Goal: Task Accomplishment & Management: Manage account settings

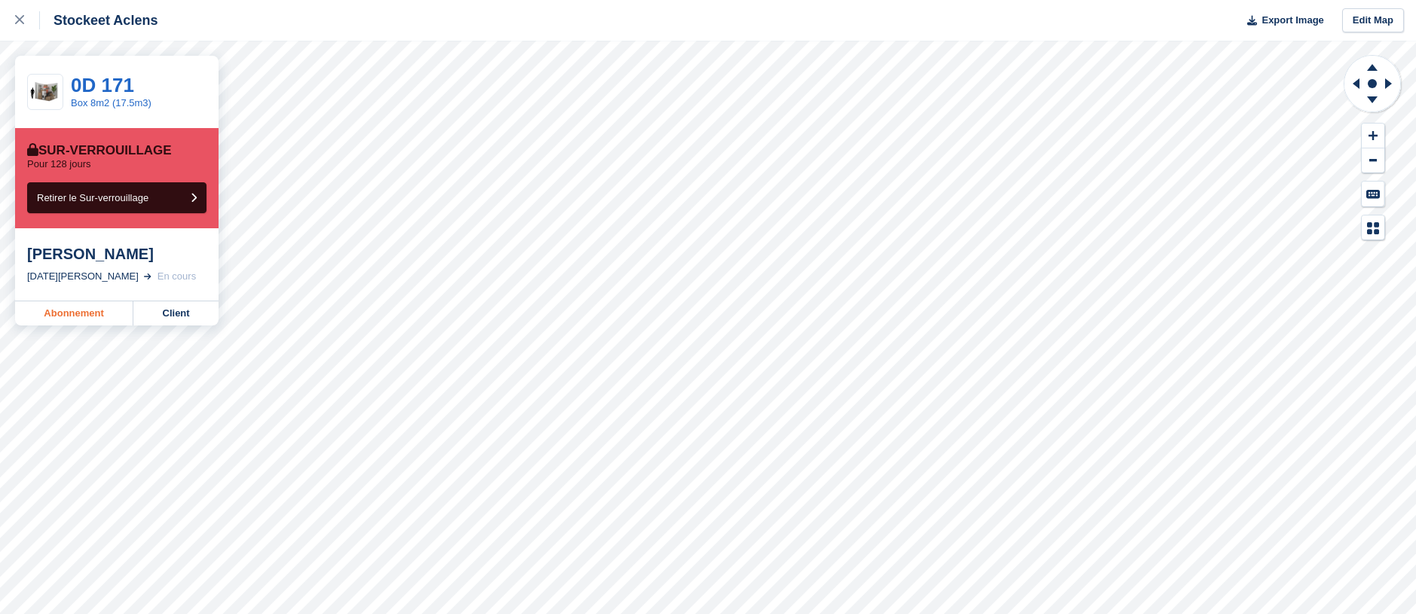
click at [66, 306] on link "Abonnement" at bounding box center [74, 313] width 118 height 24
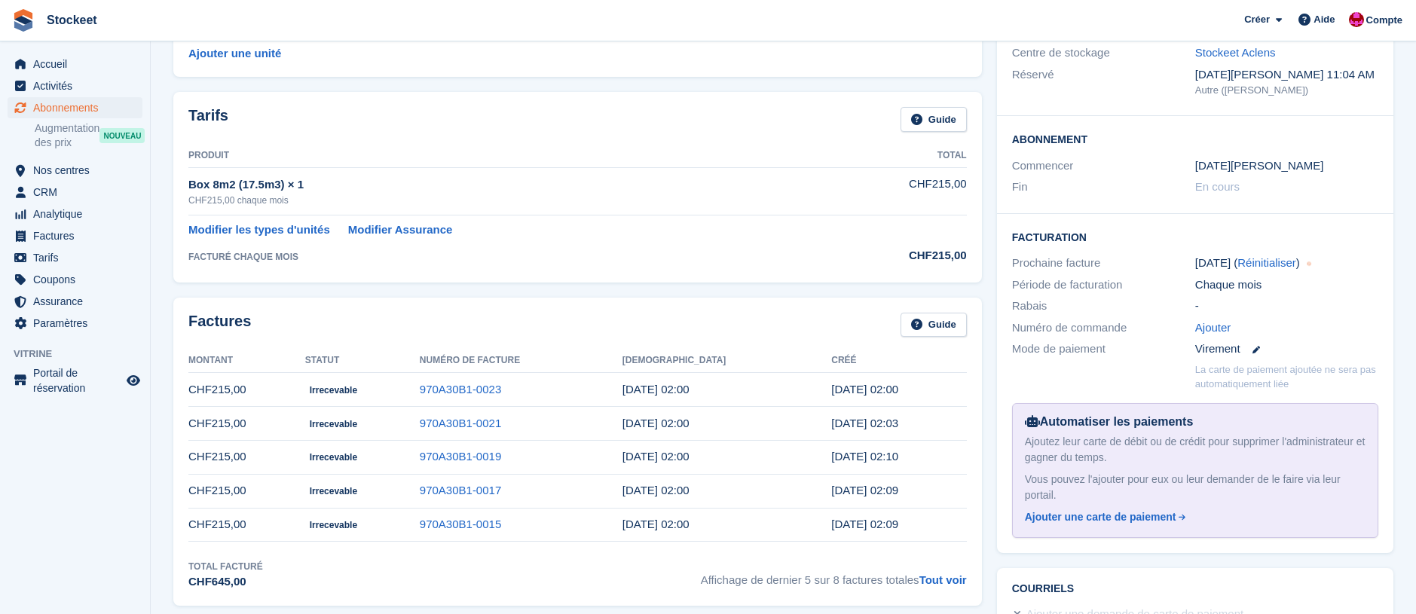
scroll to position [333, 0]
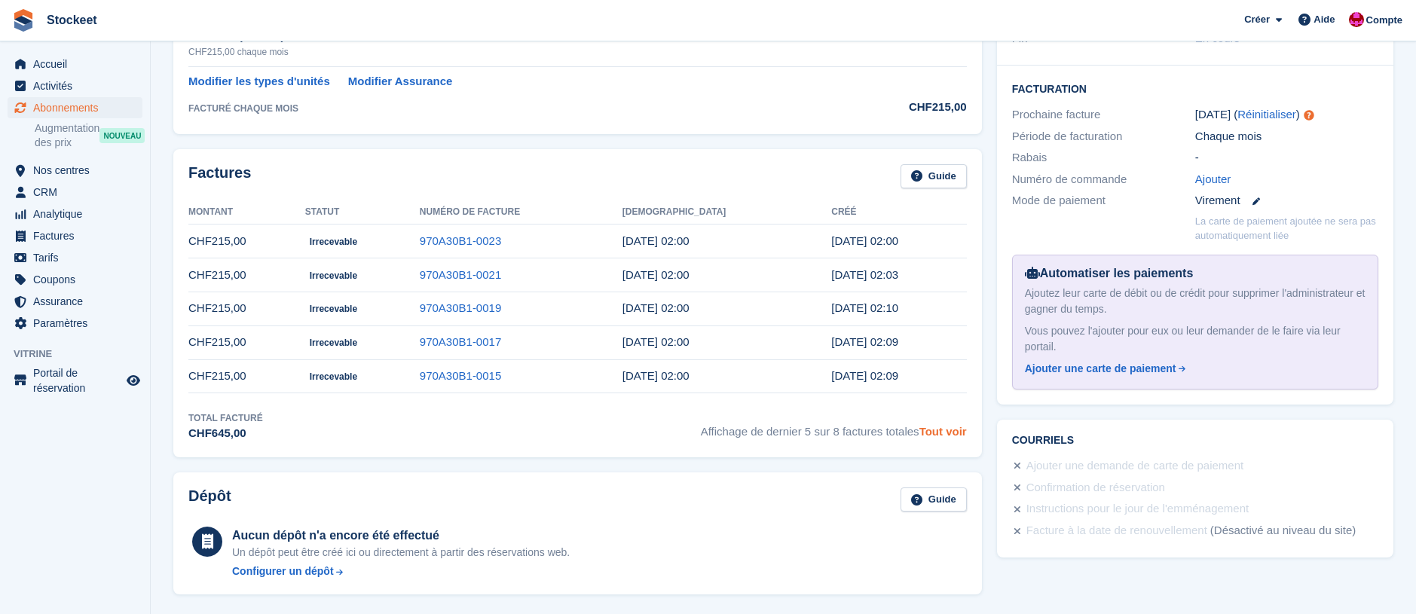
click at [947, 432] on link "Tout voir" at bounding box center [942, 431] width 47 height 13
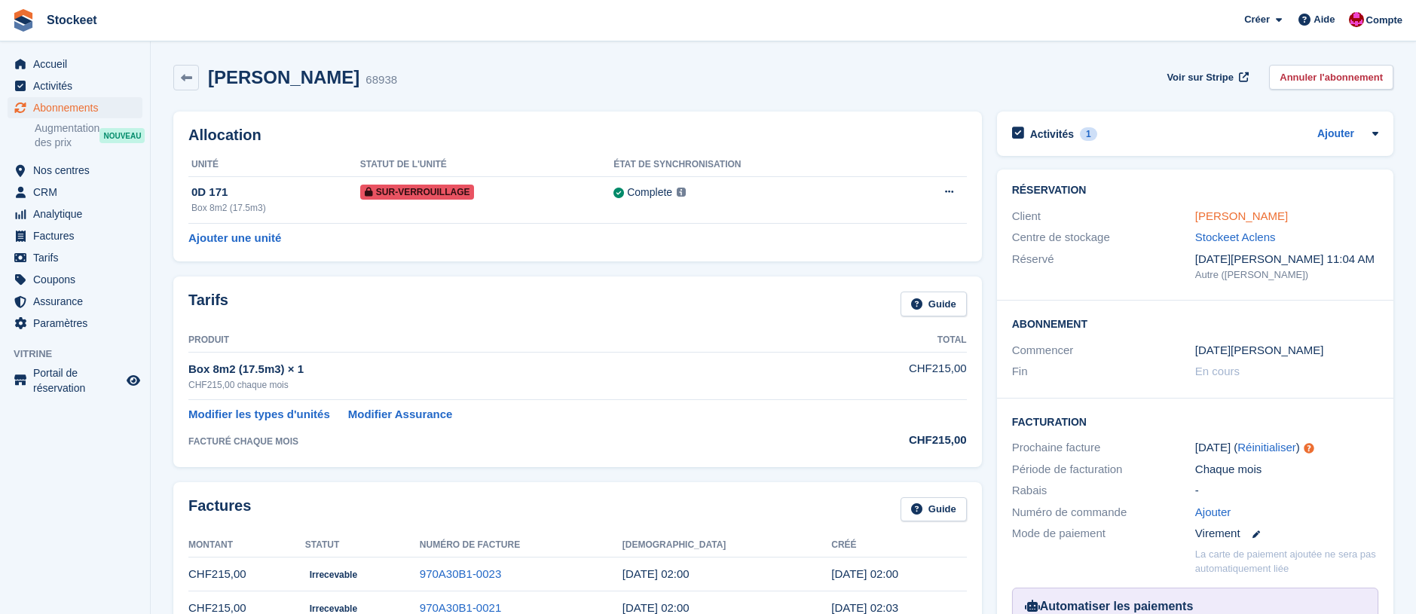
click at [1266, 215] on link "Alves de sousa Marco" at bounding box center [1241, 215] width 93 height 13
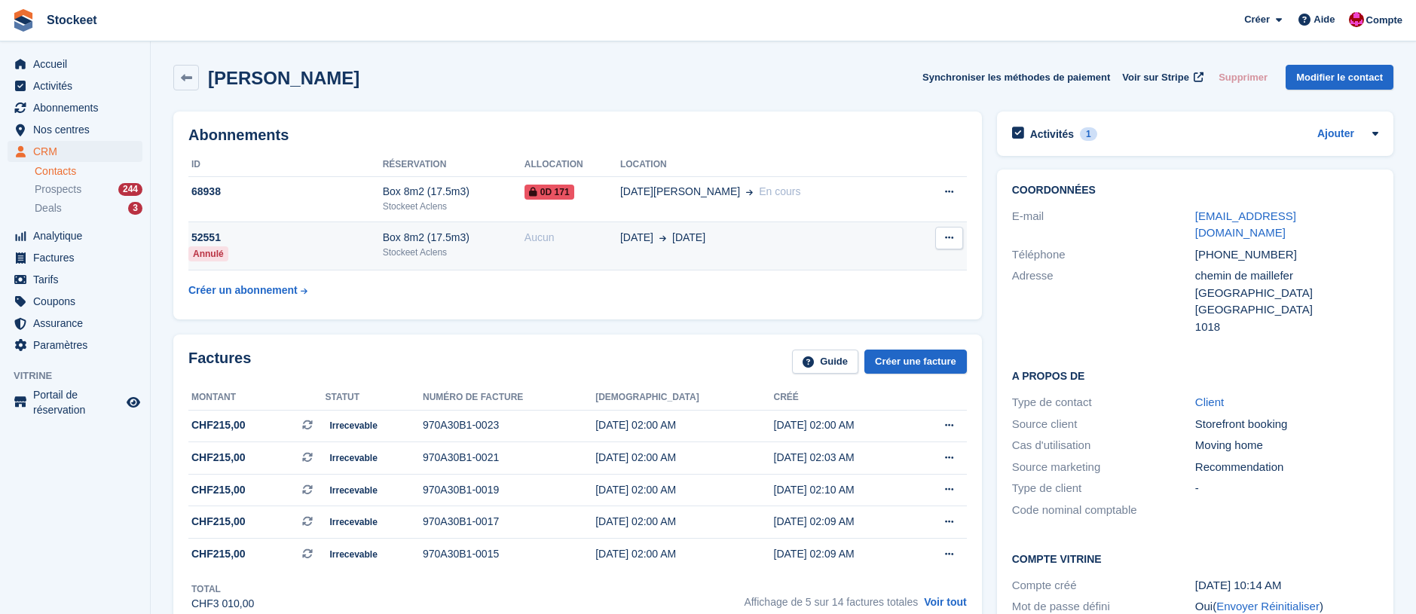
click at [357, 244] on div "52551" at bounding box center [285, 238] width 194 height 16
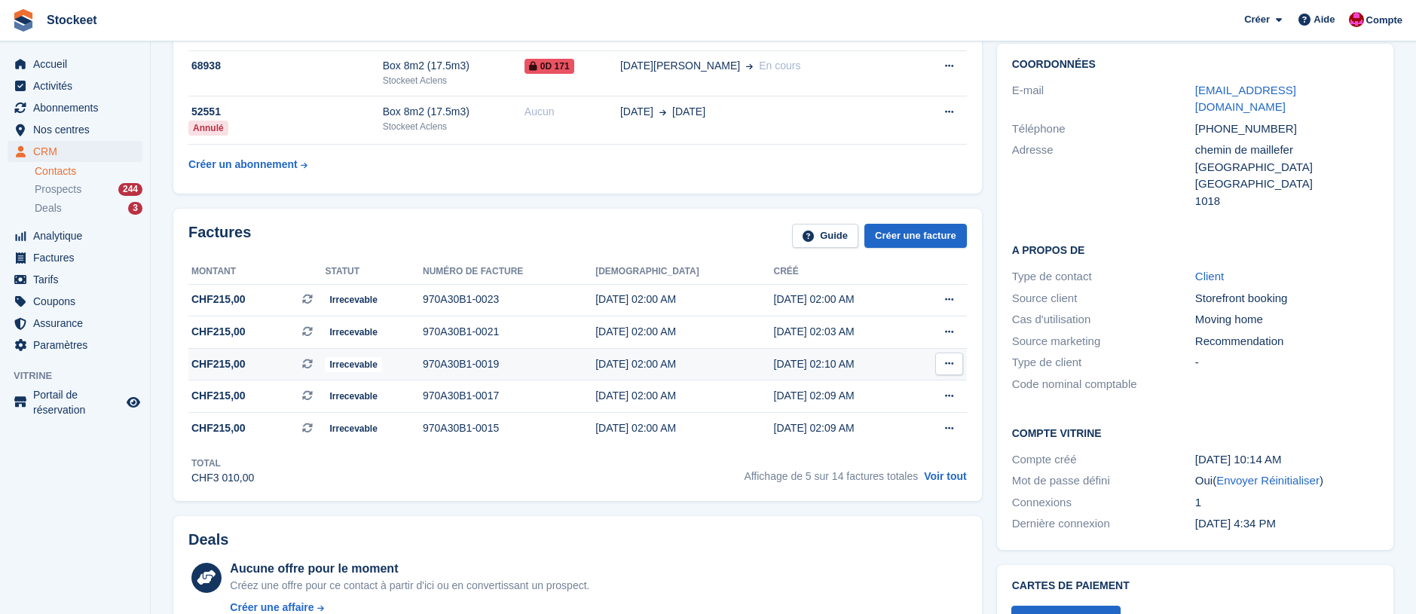
scroll to position [128, 0]
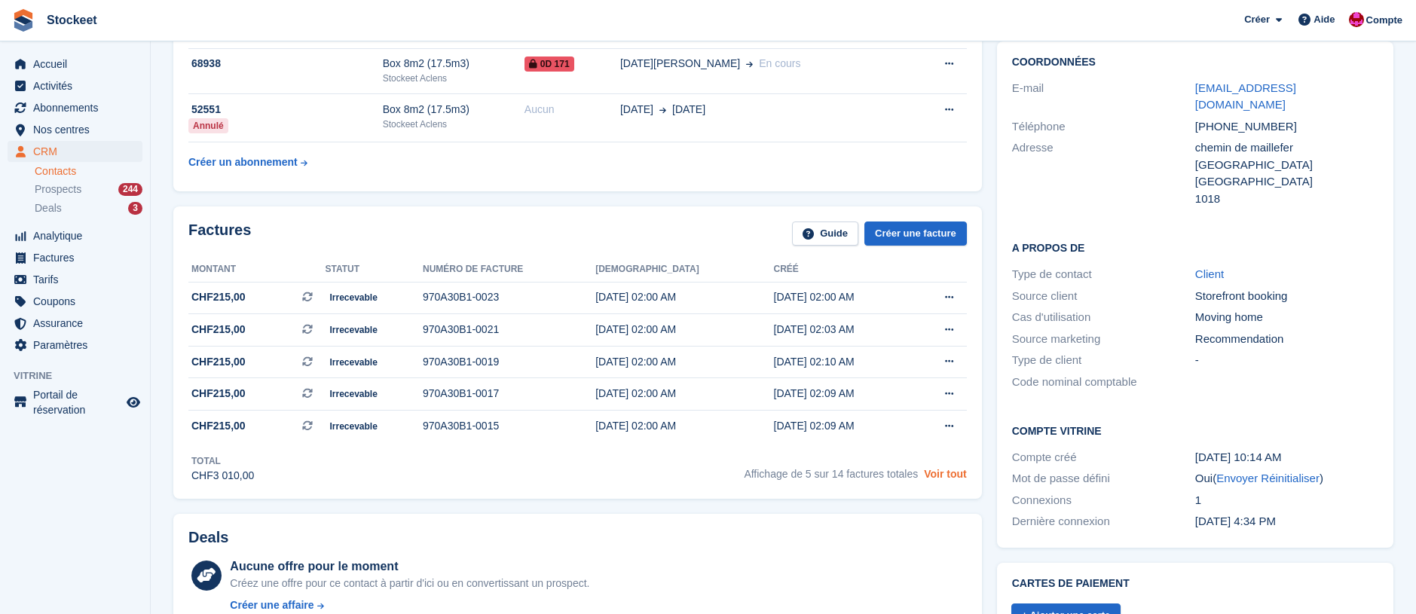
click at [961, 480] on link "Voir tout" at bounding box center [945, 474] width 43 height 12
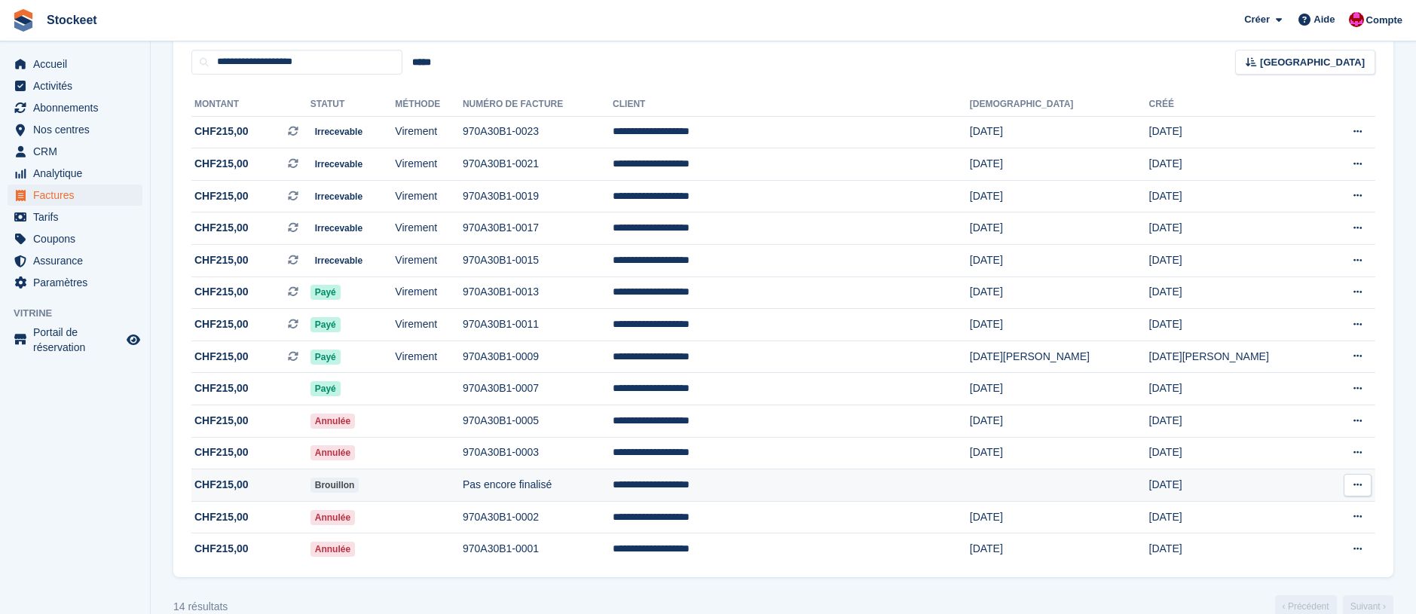
scroll to position [136, 0]
click at [396, 500] on td "Brouillon" at bounding box center [352, 485] width 85 height 32
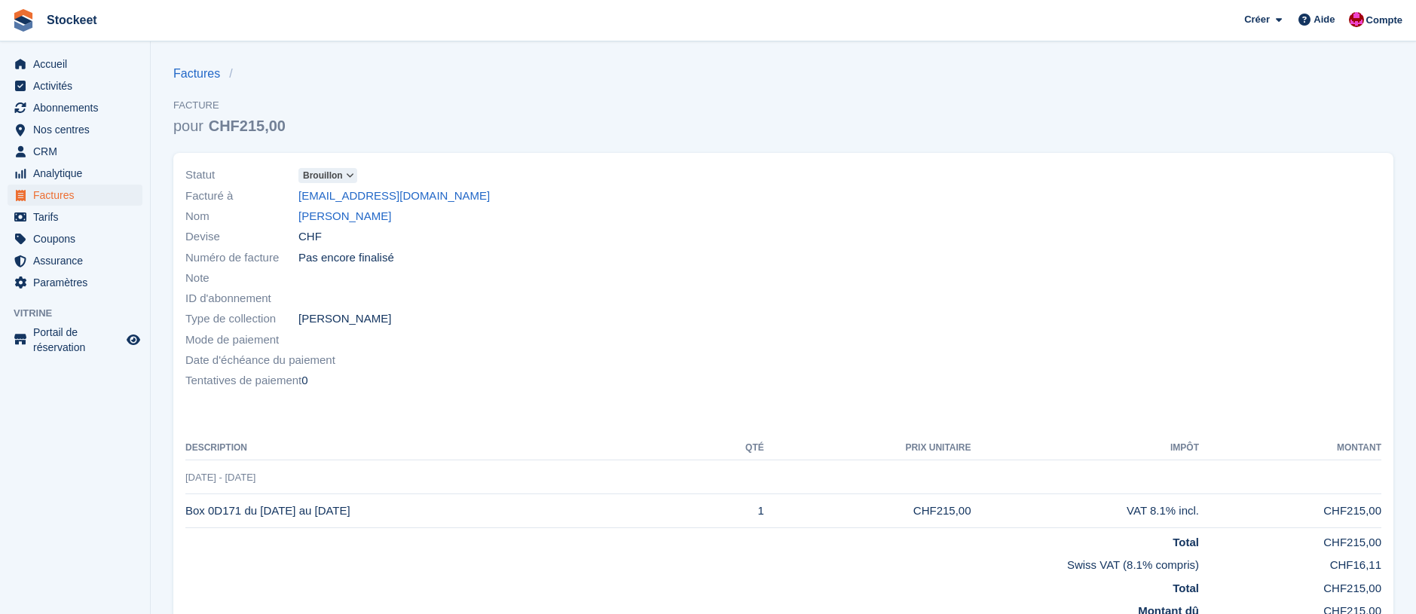
click at [341, 172] on span "Brouillon" at bounding box center [323, 176] width 40 height 14
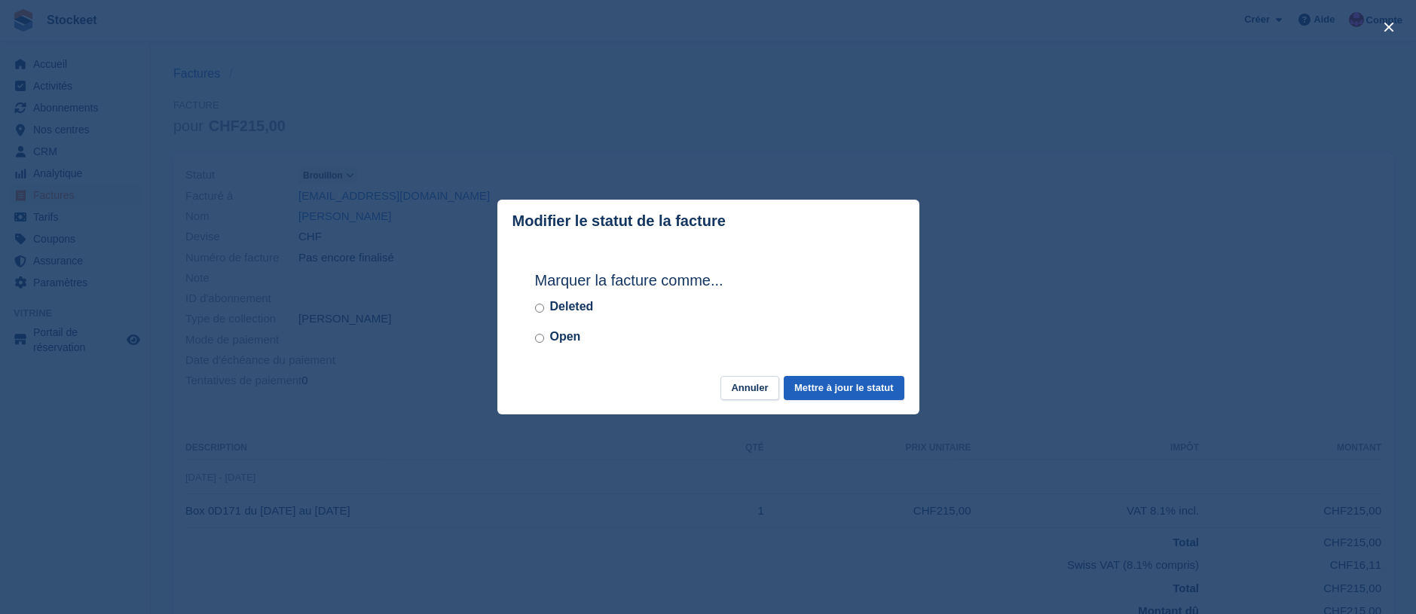
click at [811, 385] on button "Mettre à jour le statut" at bounding box center [843, 388] width 120 height 25
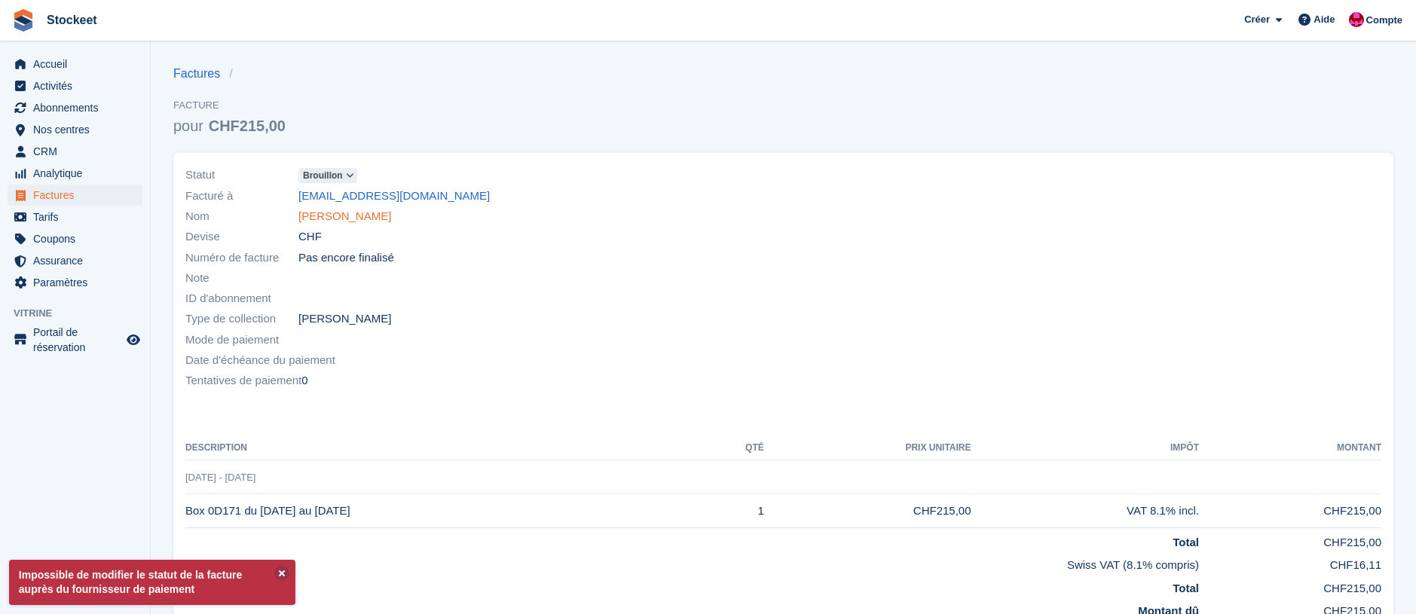
click at [339, 216] on link "[PERSON_NAME]" at bounding box center [344, 216] width 93 height 17
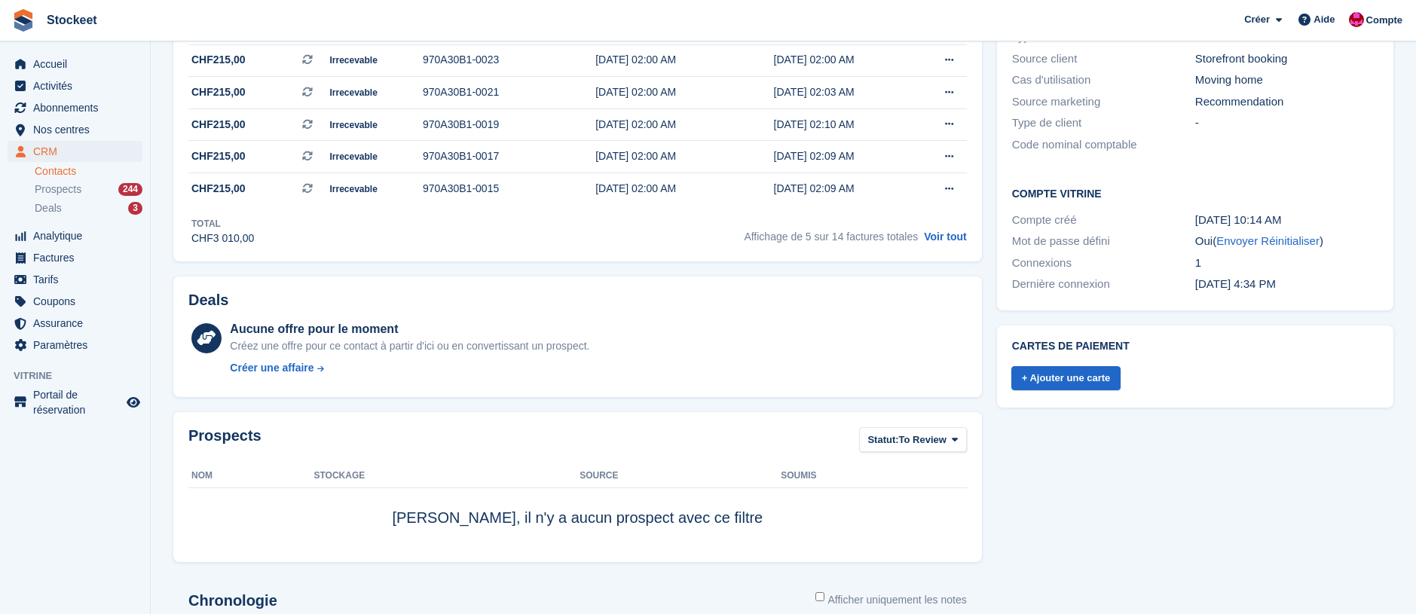
scroll to position [234, 0]
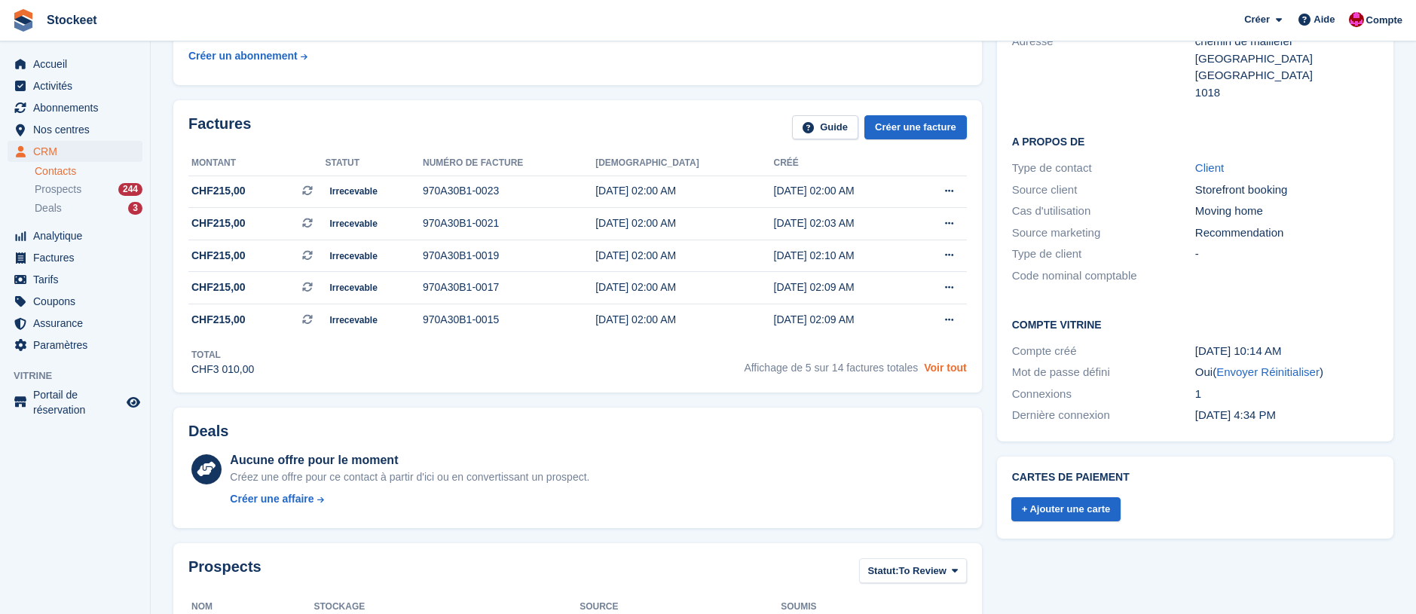
click at [952, 374] on link "Voir tout" at bounding box center [945, 368] width 43 height 12
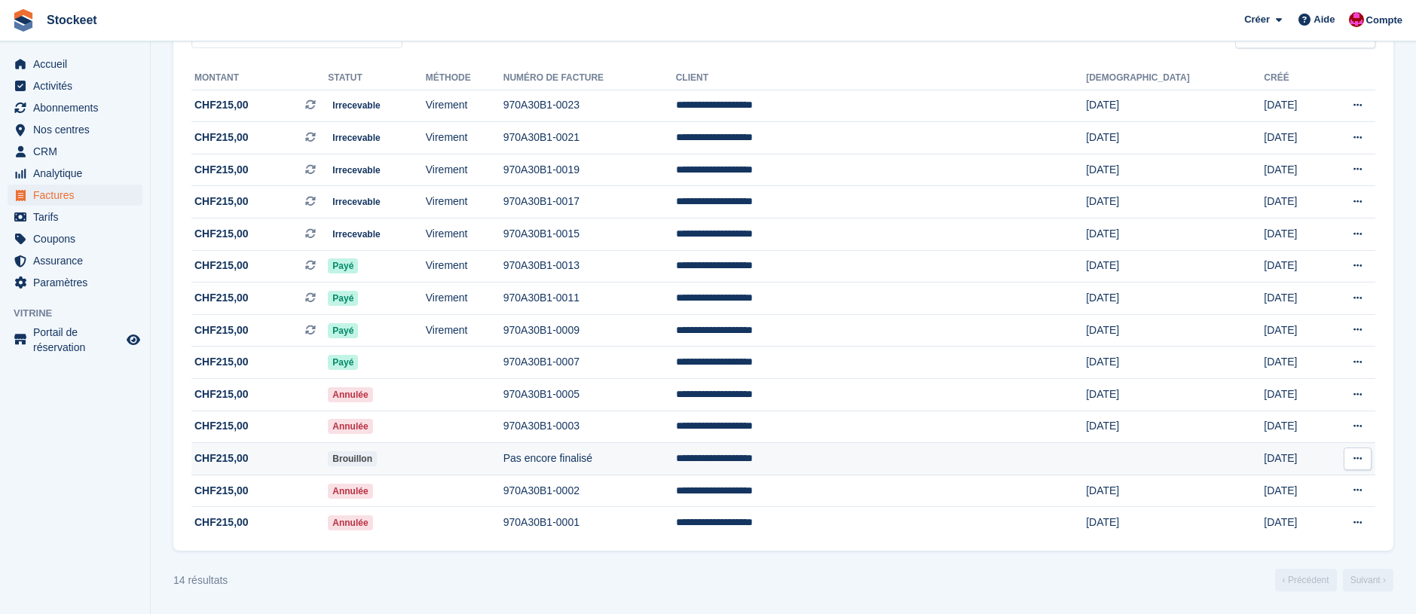
scroll to position [173, 0]
click at [676, 463] on td "Pas encore finalisé" at bounding box center [589, 459] width 173 height 32
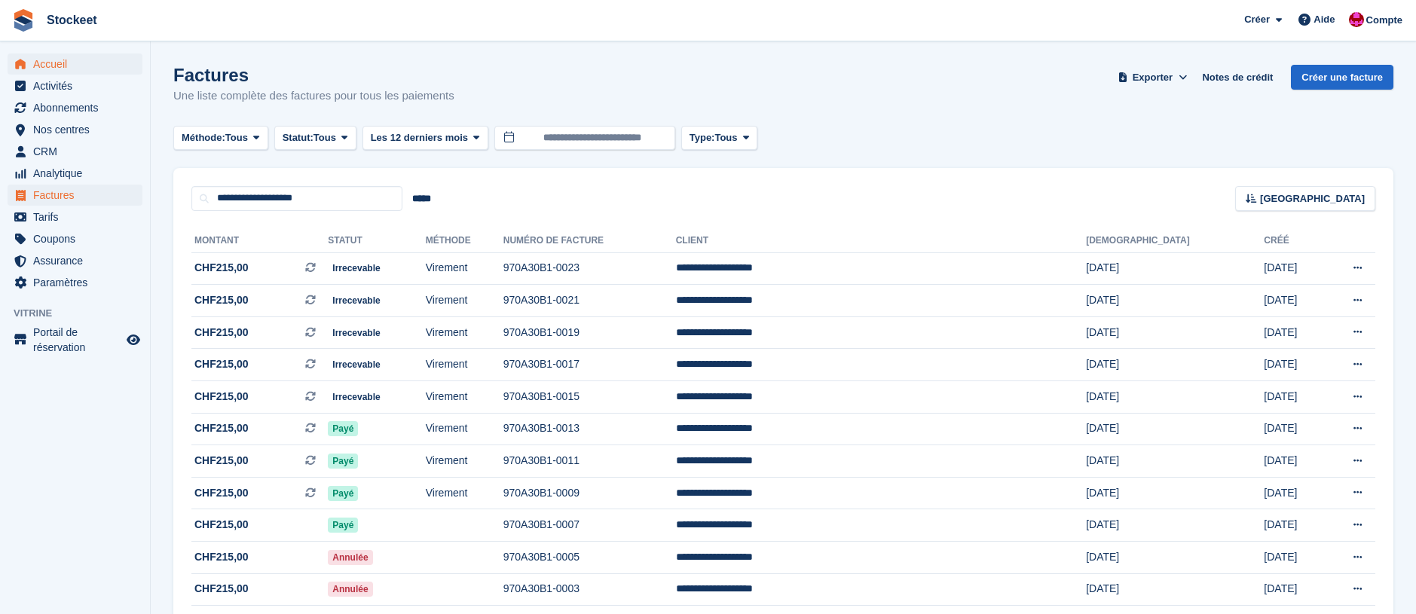
scroll to position [0, 0]
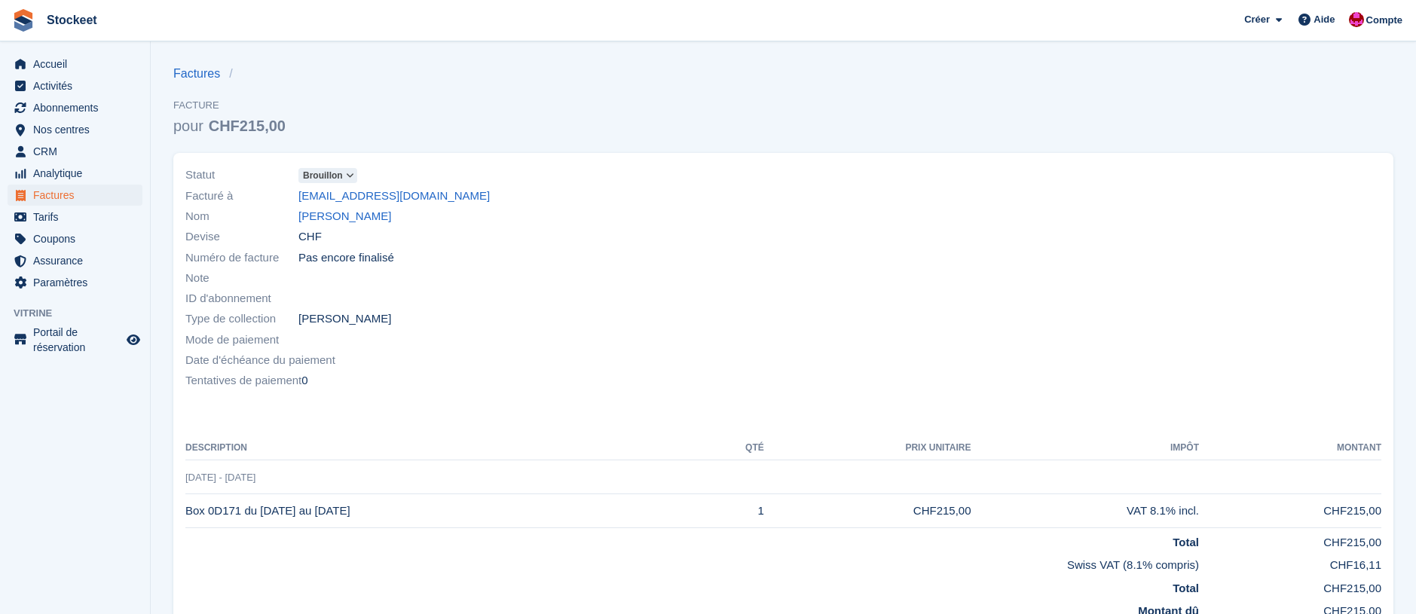
click at [338, 181] on span "Brouillon" at bounding box center [323, 176] width 40 height 14
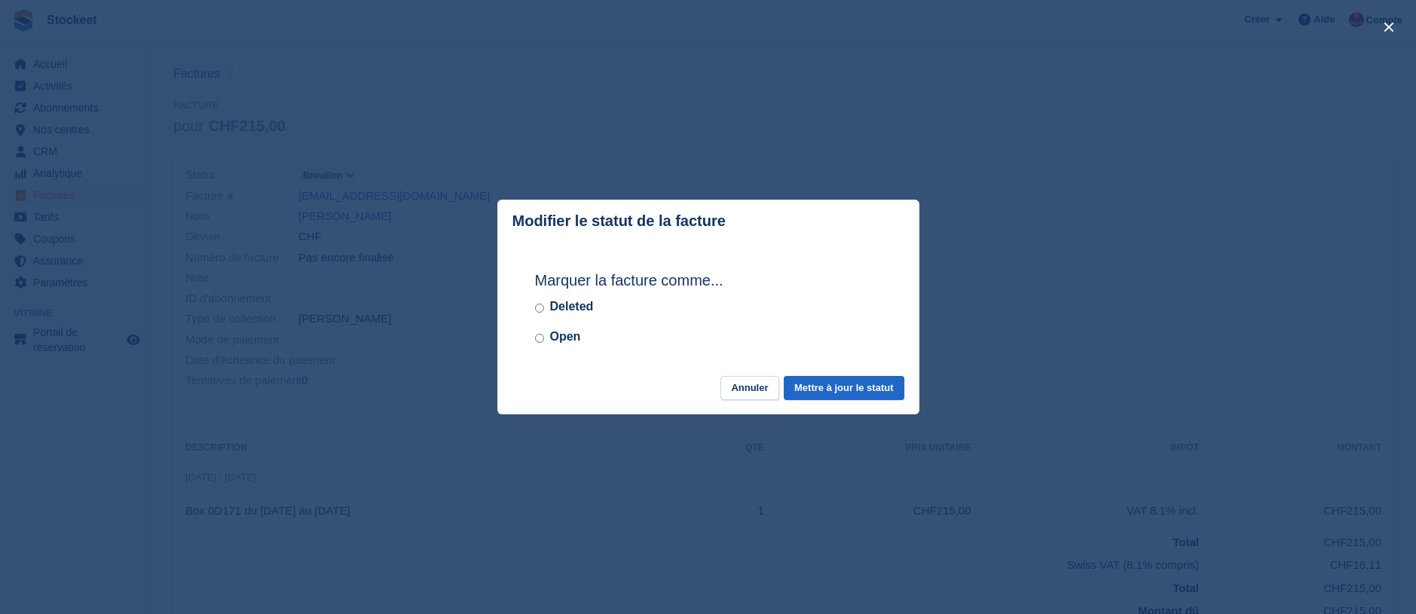
click at [580, 308] on label "Deleted" at bounding box center [572, 307] width 44 height 18
click at [863, 389] on button "Mettre à jour le statut" at bounding box center [843, 388] width 120 height 25
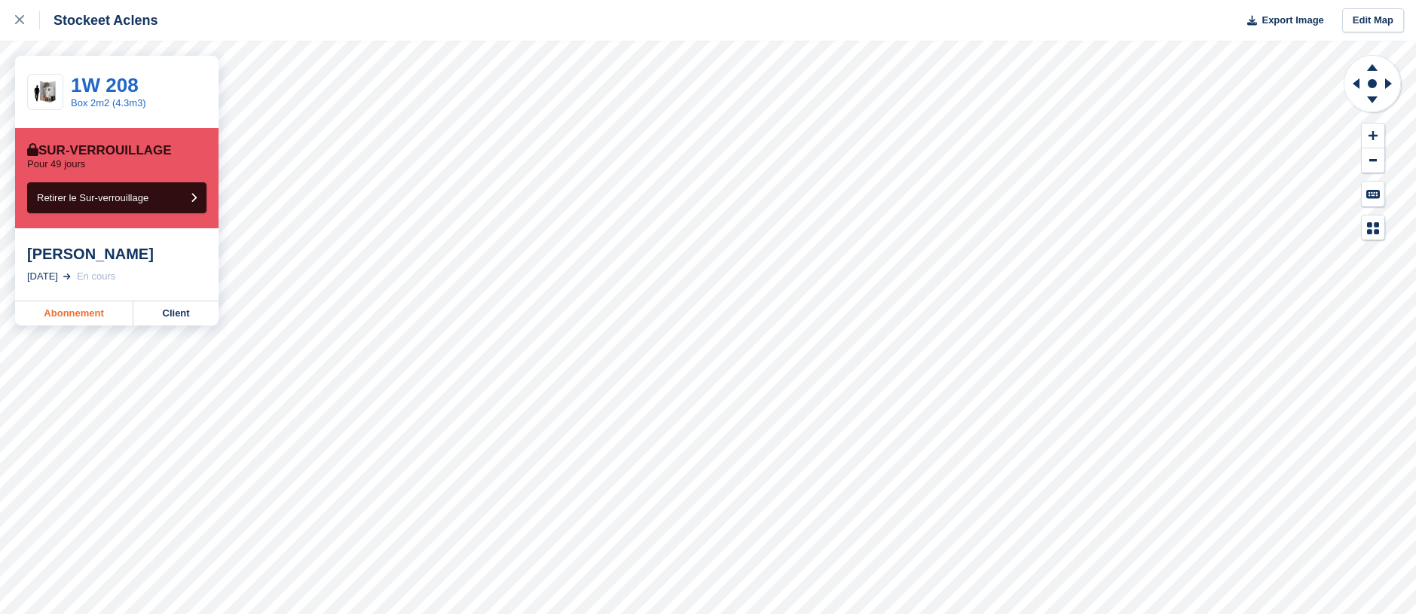
click at [72, 307] on link "Abonnement" at bounding box center [74, 313] width 118 height 24
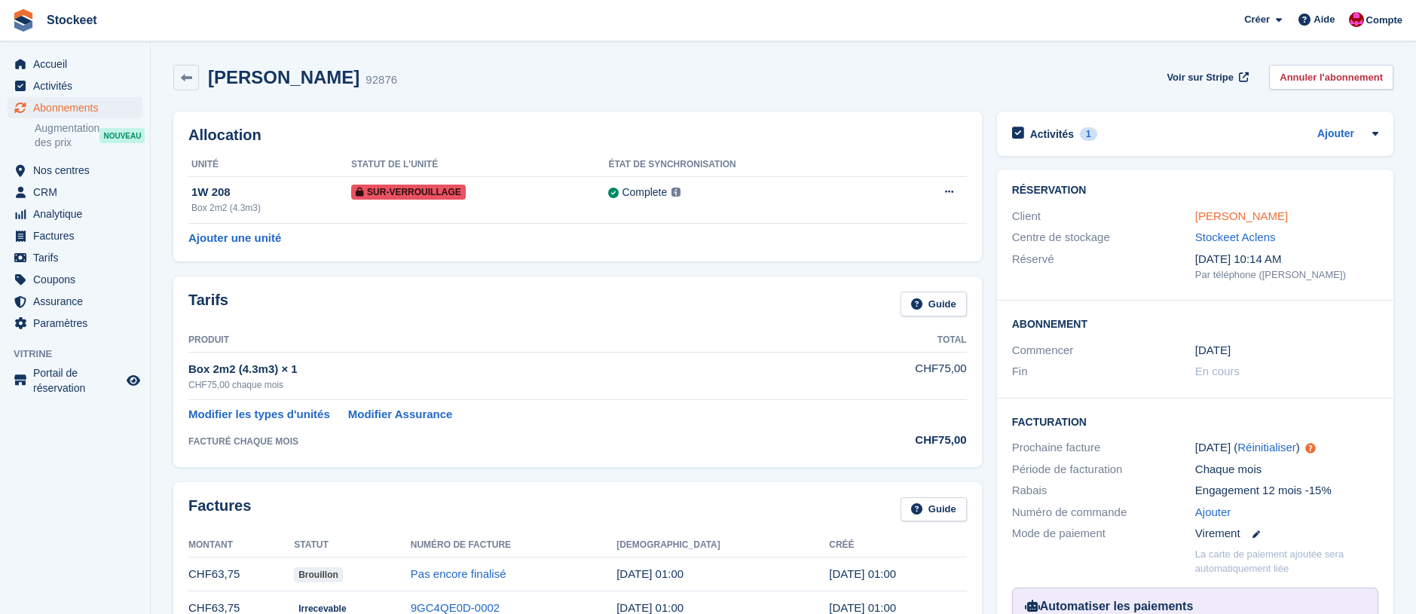
click at [1267, 215] on link "[PERSON_NAME]" at bounding box center [1241, 215] width 93 height 13
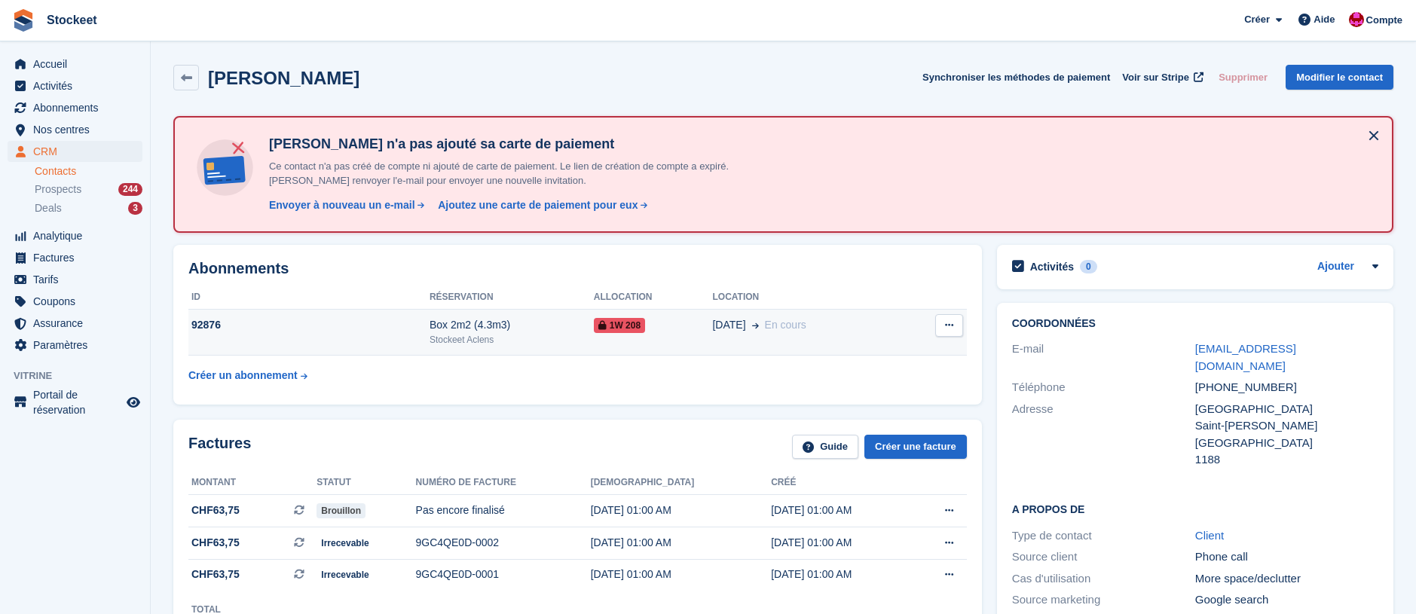
click at [465, 336] on div "Stockeet Aclens" at bounding box center [511, 340] width 164 height 14
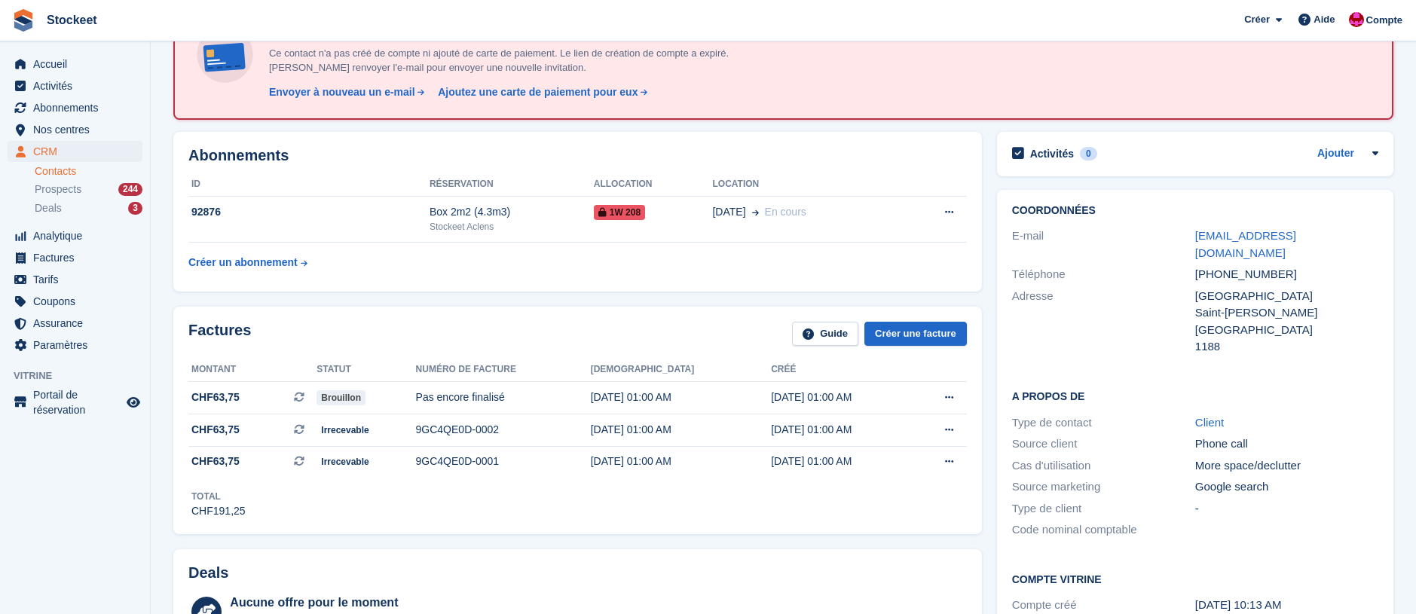
scroll to position [114, 0]
drag, startPoint x: 1185, startPoint y: 233, endPoint x: 1303, endPoint y: 263, distance: 122.1
click at [1286, 245] on div "Coordonnées E-mail milardemilie@gmail.com Téléphone +41766637267 Adresse Grand …" at bounding box center [1195, 280] width 396 height 183
drag, startPoint x: 1318, startPoint y: 278, endPoint x: 1326, endPoint y: 260, distance: 19.6
click at [1318, 287] on div "Grand rue 3" at bounding box center [1286, 295] width 183 height 17
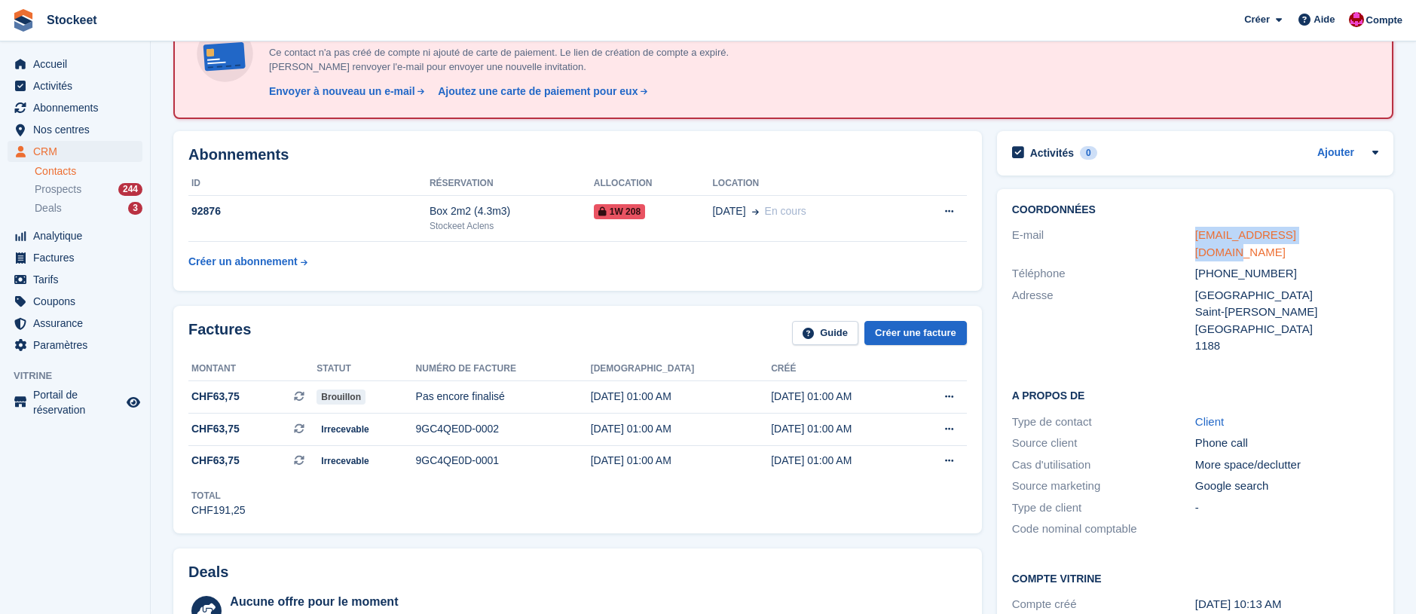
drag, startPoint x: 1324, startPoint y: 237, endPoint x: 1197, endPoint y: 230, distance: 126.7
click at [1197, 230] on div "milardemilie@gmail.com" at bounding box center [1286, 244] width 183 height 34
copy link "milardemilie@gmail.com"
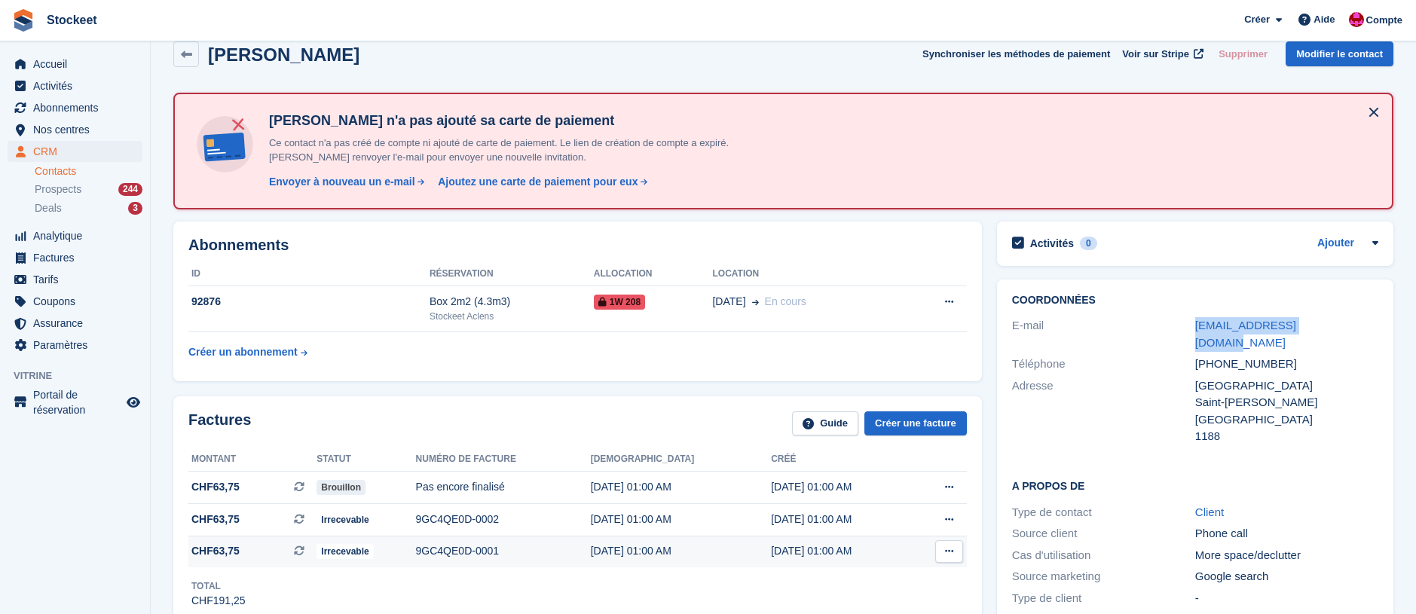
scroll to position [23, 0]
copy link "milardemilie@gmail.com"
click at [1226, 327] on link "milardemilie@gmail.com" at bounding box center [1245, 334] width 101 height 30
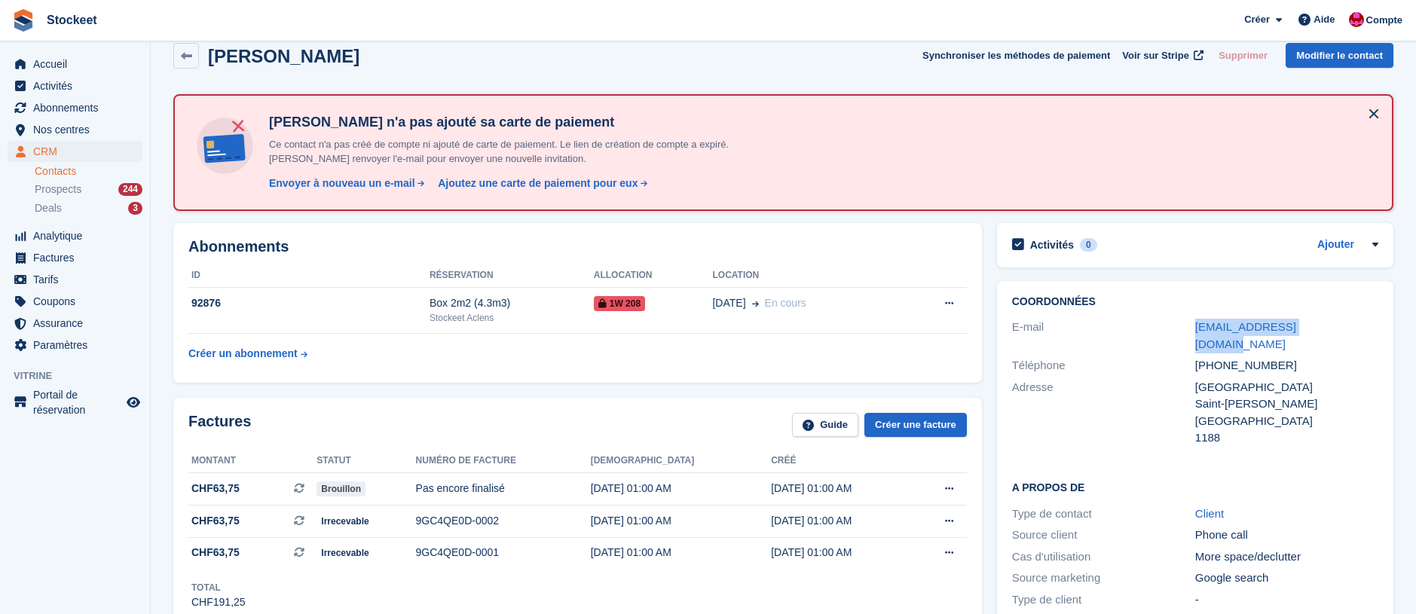
click at [1329, 327] on div "milardemilie@gmail.com" at bounding box center [1286, 336] width 183 height 34
drag, startPoint x: 1330, startPoint y: 327, endPoint x: 1195, endPoint y: 324, distance: 134.9
click at [1196, 324] on div "milardemilie@gmail.com" at bounding box center [1286, 336] width 183 height 34
copy link "milardemilie@gmail.com"
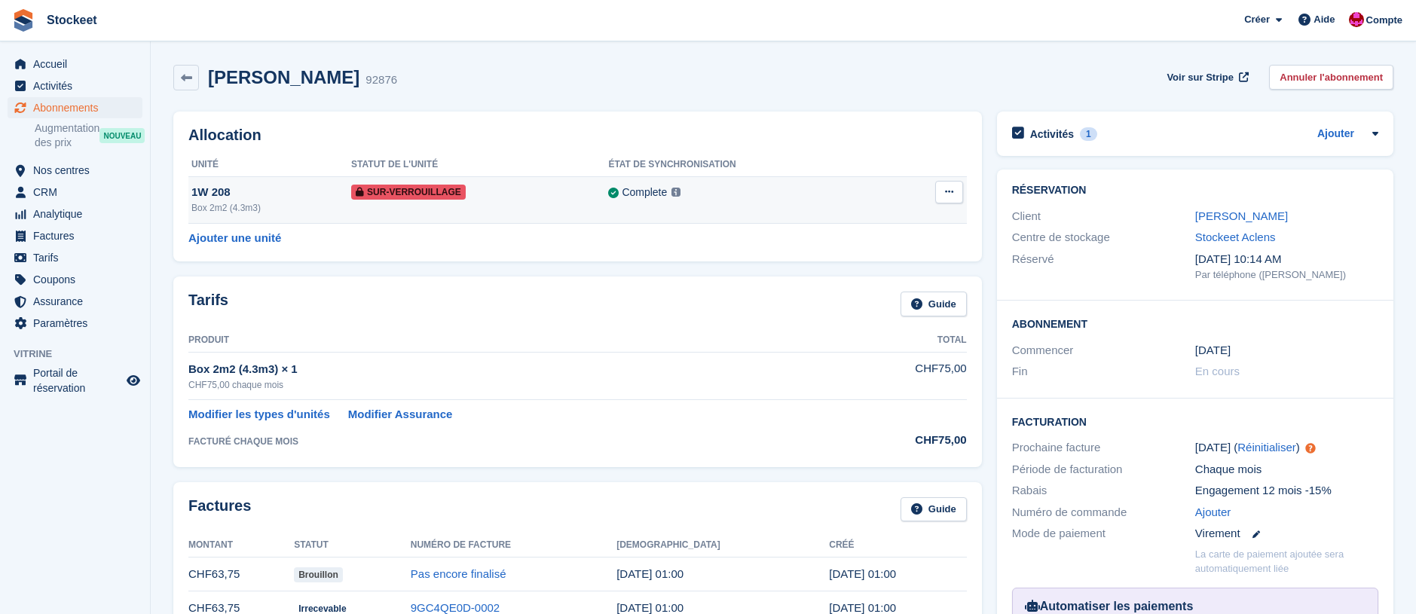
scroll to position [13, 0]
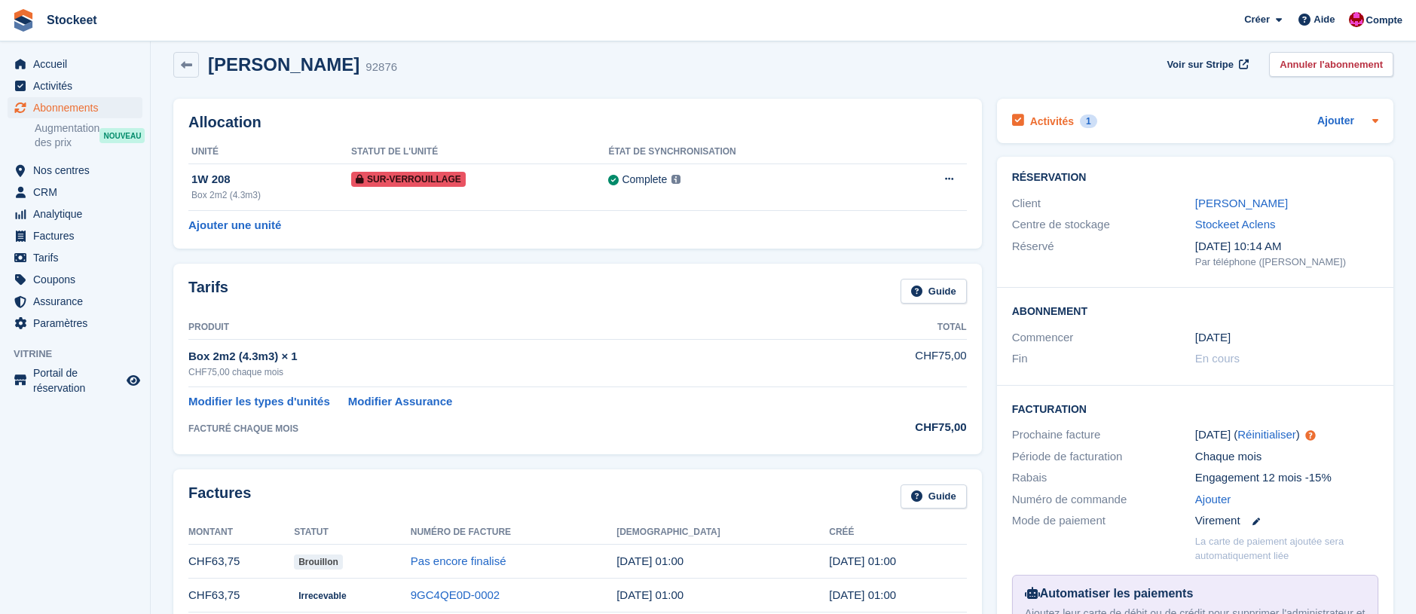
click at [1028, 113] on div "Activités 1" at bounding box center [1054, 121] width 85 height 20
